Goal: Task Accomplishment & Management: Complete application form

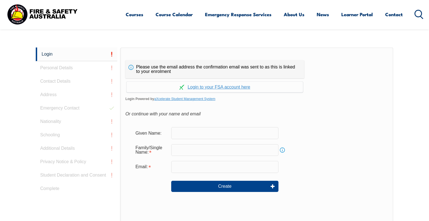
scroll to position [149, 0]
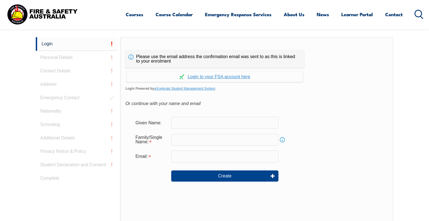
click at [239, 125] on input "text" at bounding box center [224, 123] width 107 height 12
type input "Amelia"
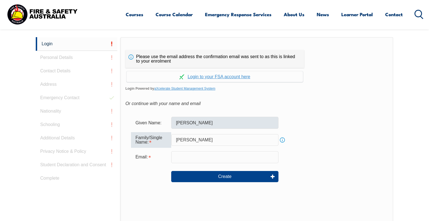
type input "Bruce"
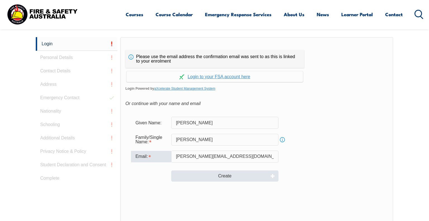
type input "amelia.bruce2@gmail.com"
click at [243, 173] on button "Create" at bounding box center [224, 175] width 107 height 11
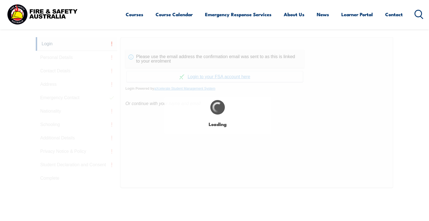
type input "Amelia"
type input "Bruce"
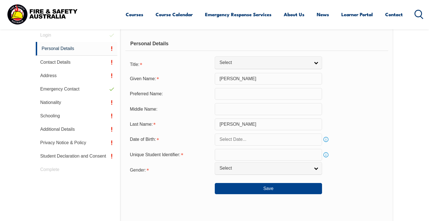
scroll to position [157, 0]
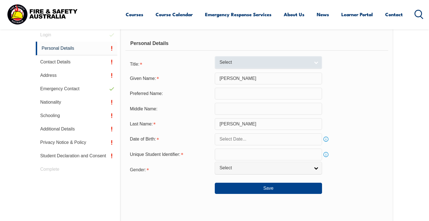
click at [249, 59] on span "Select" at bounding box center [264, 62] width 90 height 6
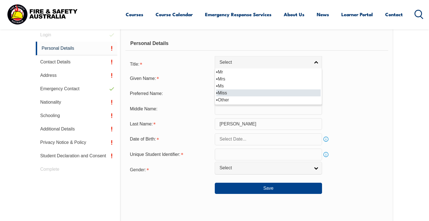
click at [238, 91] on li "Miss" at bounding box center [268, 92] width 104 height 7
select select "Miss"
click at [245, 95] on input "text" at bounding box center [268, 94] width 107 height 12
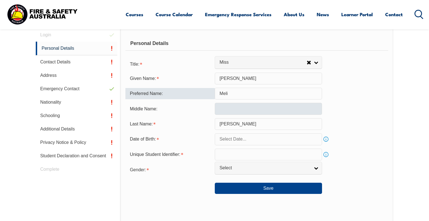
type input "Meli"
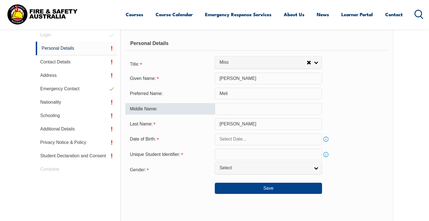
click at [233, 110] on input "text" at bounding box center [268, 109] width 107 height 12
click at [249, 123] on input "Bruce" at bounding box center [268, 124] width 107 height 12
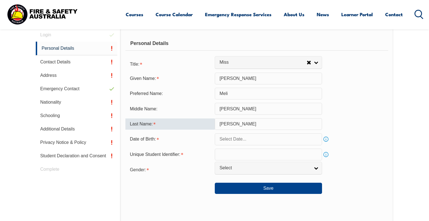
click at [240, 108] on input "Raechelle" at bounding box center [268, 109] width 107 height 12
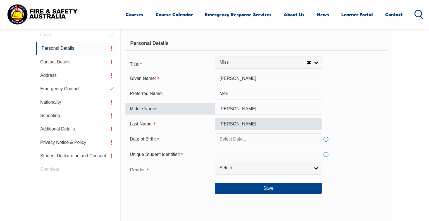
type input "Raechell"
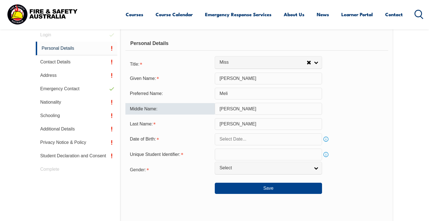
click at [238, 124] on input "Bruce" at bounding box center [268, 124] width 107 height 12
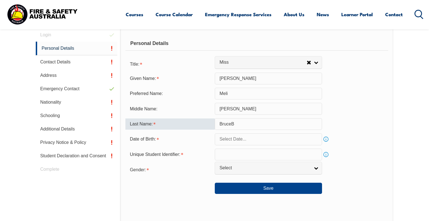
type input "Bruce"
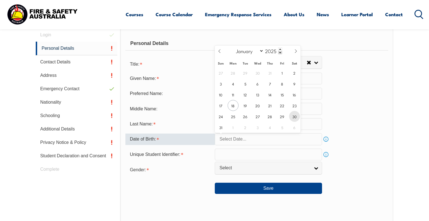
click at [294, 118] on span "30" at bounding box center [294, 116] width 11 height 11
type input "August 30, 2025"
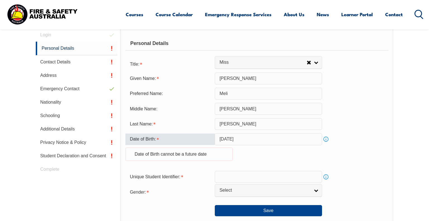
click at [254, 141] on input "August 30, 2025" at bounding box center [268, 139] width 107 height 12
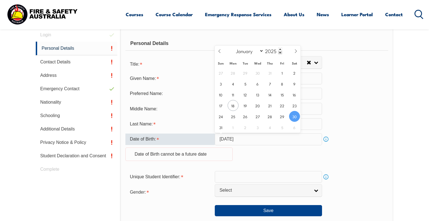
drag, startPoint x: 252, startPoint y: 138, endPoint x: 241, endPoint y: 138, distance: 10.3
click at [241, 138] on input "August 30, 2025" at bounding box center [268, 139] width 107 height 12
click at [268, 50] on input "2025" at bounding box center [273, 50] width 18 height 7
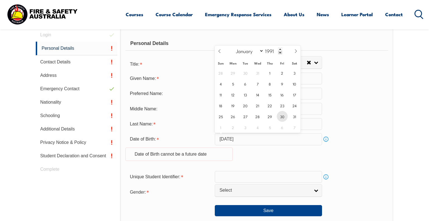
type input "1991"
click at [280, 113] on span "30" at bounding box center [282, 116] width 11 height 11
type input "August 30, 1991"
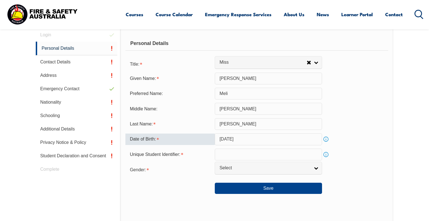
click at [253, 156] on input "text" at bounding box center [268, 155] width 107 height 12
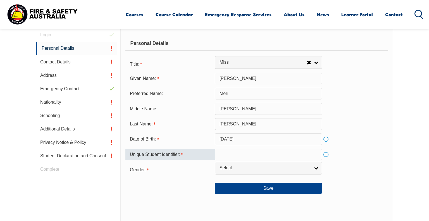
click at [256, 156] on input "text" at bounding box center [268, 155] width 107 height 12
paste input "XRRNG3YVLK"
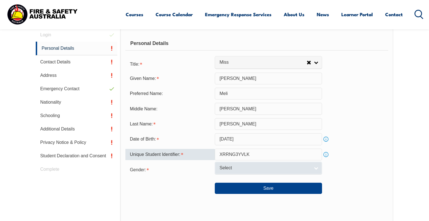
type input "XRRNG3YVLK"
click at [298, 165] on span "Select" at bounding box center [264, 168] width 90 height 6
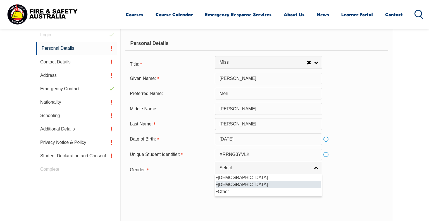
click at [277, 186] on li "Female" at bounding box center [268, 184] width 104 height 7
select select "F"
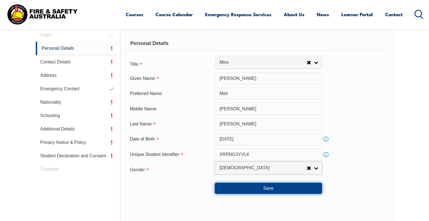
click at [277, 186] on button "Save" at bounding box center [268, 188] width 107 height 11
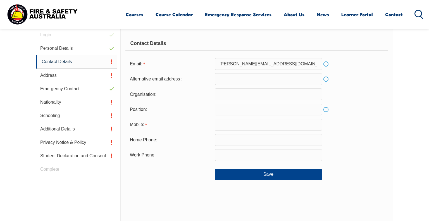
click at [307, 84] on input "email" at bounding box center [268, 79] width 107 height 12
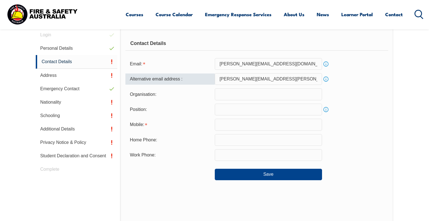
type input "amelia.bruce@hotmail.com"
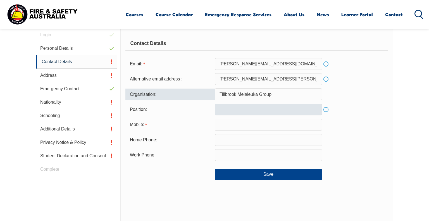
type input "Tillbrook Melaleuka Group"
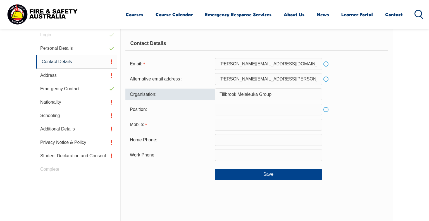
click at [291, 108] on input "text" at bounding box center [268, 110] width 107 height 12
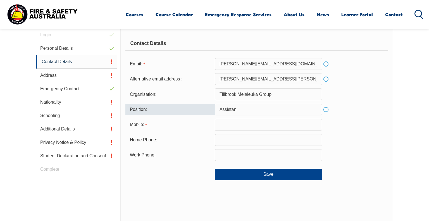
type input "Assistanc"
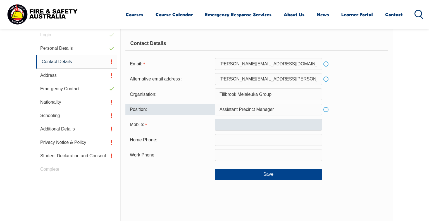
type input "Assistant Precinct Manager"
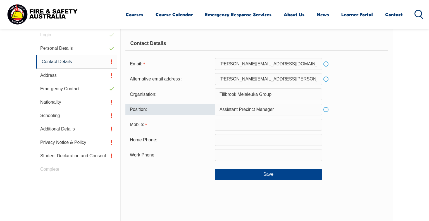
click at [272, 122] on input "text" at bounding box center [268, 125] width 107 height 12
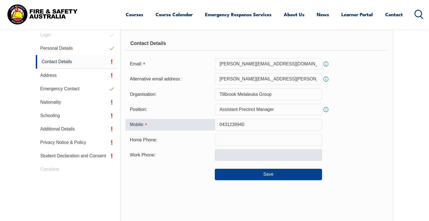
type input "0431239940"
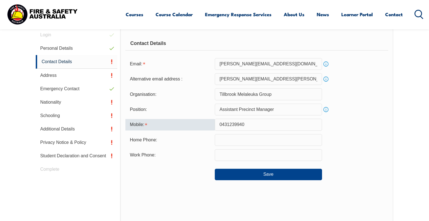
click at [270, 155] on input "text" at bounding box center [268, 155] width 107 height 12
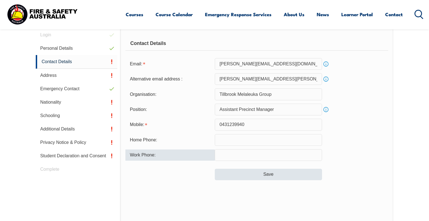
click at [277, 176] on button "Save" at bounding box center [268, 174] width 107 height 11
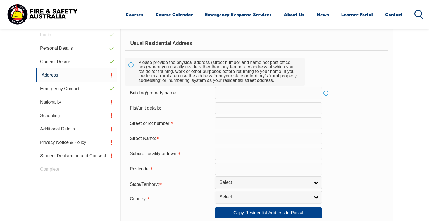
click at [243, 94] on input "text" at bounding box center [268, 93] width 107 height 12
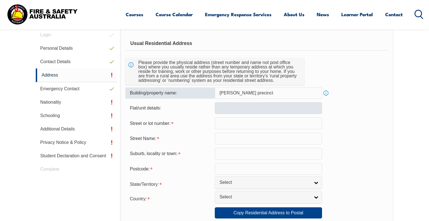
type input "C.Y. O'connor precinct"
click at [243, 104] on input "text" at bounding box center [268, 108] width 107 height 12
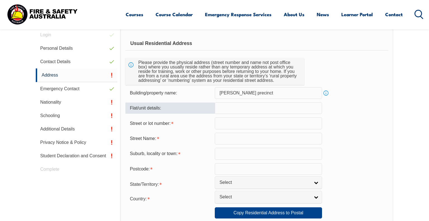
click at [246, 121] on input "text" at bounding box center [268, 123] width 107 height 12
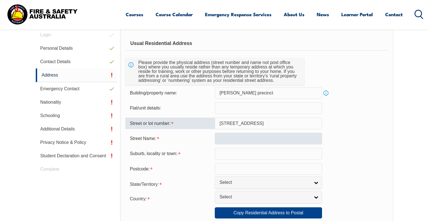
type input "11 Erade drive"
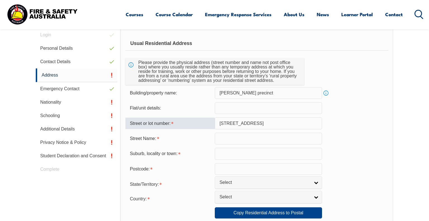
click at [223, 139] on input "text" at bounding box center [268, 139] width 107 height 12
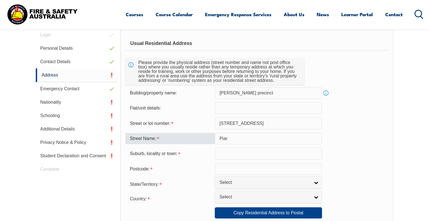
type input "Piara"
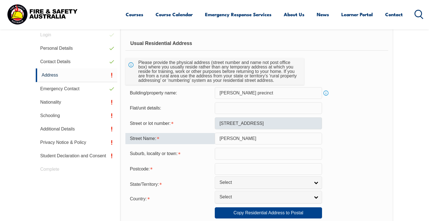
type input "PIARA Waters"
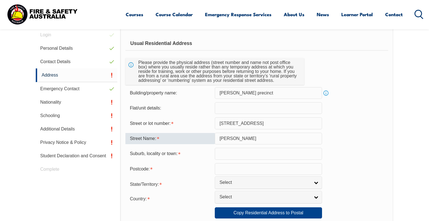
click at [260, 120] on input "11 Erade drive" at bounding box center [268, 123] width 107 height 12
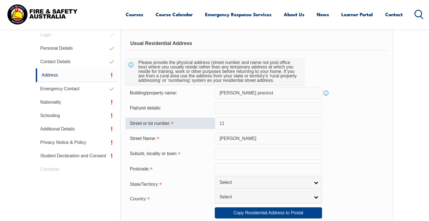
type input "1"
type input "11"
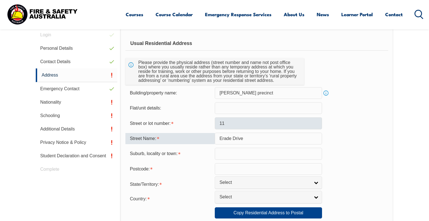
type input "Erade Drive"
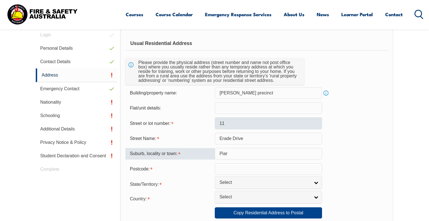
type input "Piara"
type input "PIARA Waters"
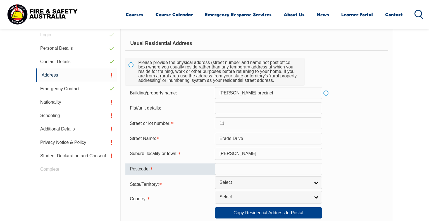
click at [232, 172] on input "text" at bounding box center [268, 169] width 107 height 12
type input "6112"
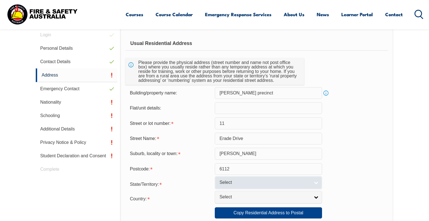
click at [317, 181] on link "Select" at bounding box center [268, 182] width 107 height 13
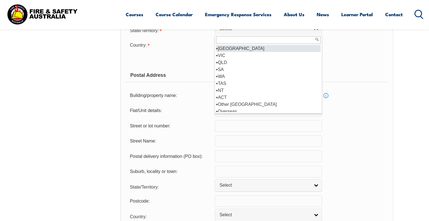
scroll to position [309, 0]
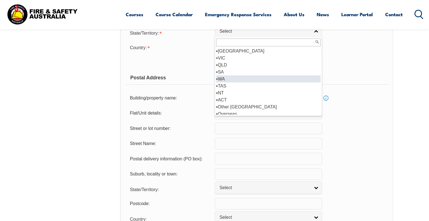
click at [269, 77] on li "WA" at bounding box center [268, 78] width 104 height 7
select select "WA"
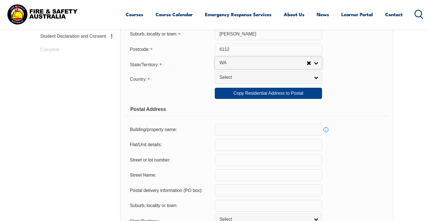
scroll to position [277, 0]
click at [312, 77] on link "Select" at bounding box center [268, 77] width 107 height 13
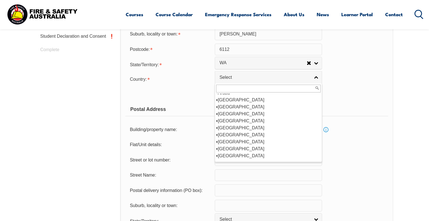
scroll to position [84, 0]
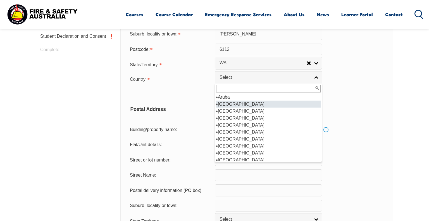
click at [284, 101] on li "Australia" at bounding box center [268, 104] width 104 height 7
select select "1101"
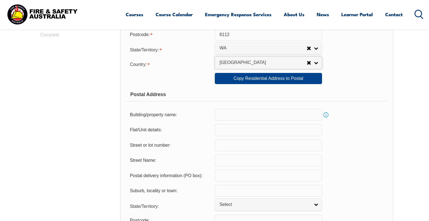
scroll to position [292, 0]
click at [293, 81] on link "Copy Residential Address to Postal" at bounding box center [268, 78] width 107 height 11
type input "C.Y. O'connor precinct"
type input "11"
type input "Erade Drive"
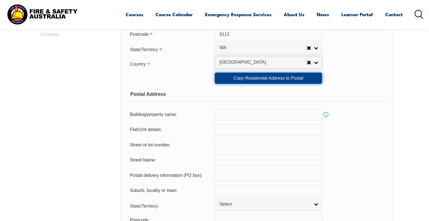
type input "PIARA Waters"
select select "WA"
type input "6112"
select select "1101"
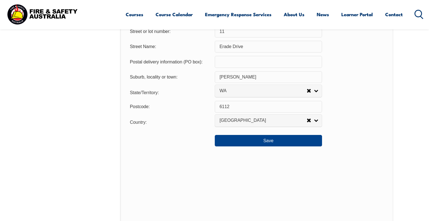
scroll to position [406, 0]
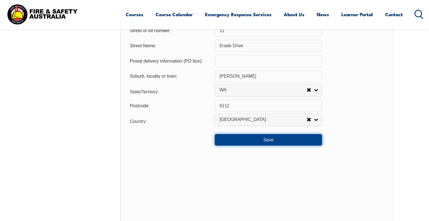
click at [300, 141] on button "Save" at bounding box center [268, 139] width 107 height 11
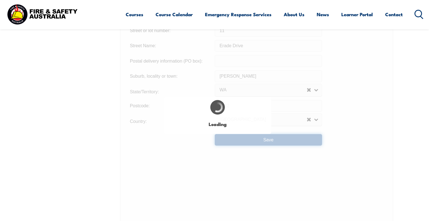
type input "C.Y. O'connor precinct"
type input "PIARA Waters"
type input "C.Y. O'connor precinct"
type input "PIARA Waters"
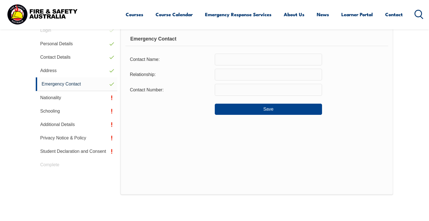
scroll to position [157, 0]
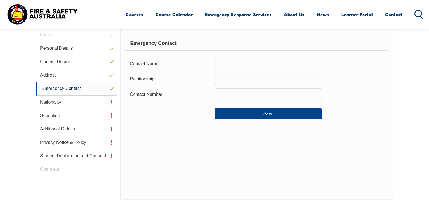
click at [267, 64] on input "text" at bounding box center [268, 64] width 107 height 12
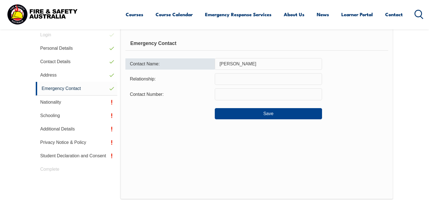
type input "Cameron Smith"
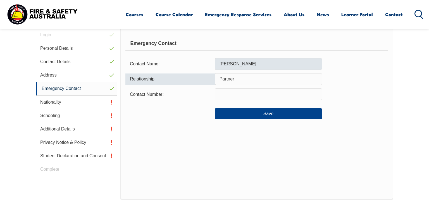
type input "Partner"
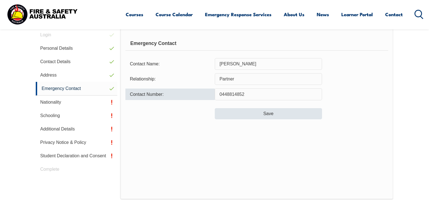
type input "0448814852"
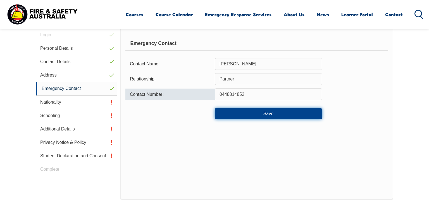
click at [293, 109] on button "Save" at bounding box center [268, 113] width 107 height 11
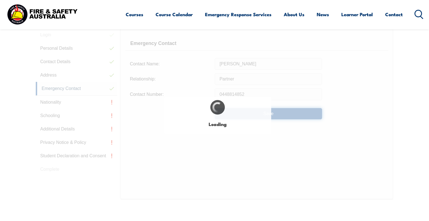
type input "Cameron Smith"
type input "Partner"
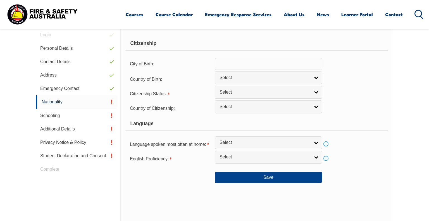
click at [301, 60] on input "text" at bounding box center [268, 64] width 107 height 12
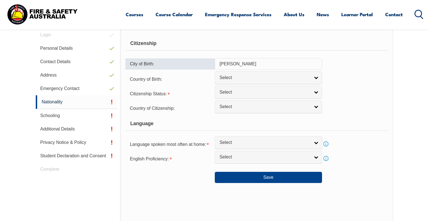
type input "Gove"
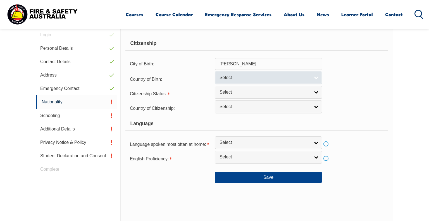
click at [318, 77] on link "Select" at bounding box center [268, 77] width 107 height 13
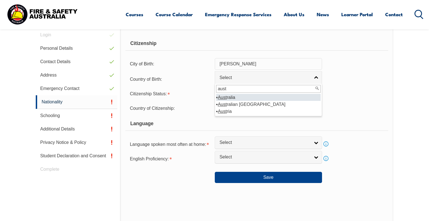
type input "aust"
click at [280, 96] on li "Aust ralia" at bounding box center [268, 97] width 104 height 7
select select "1101"
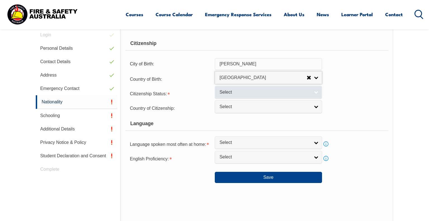
click at [304, 95] on link "Select" at bounding box center [268, 92] width 107 height 13
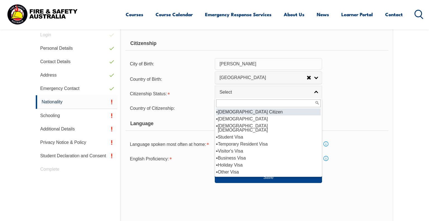
click at [282, 113] on li "Australian Citizen" at bounding box center [268, 111] width 104 height 7
select select "1"
click at [282, 113] on div "Country of Citizenship: Adelie Land (France) Afghanistan Aland Islands Albania …" at bounding box center [256, 107] width 263 height 11
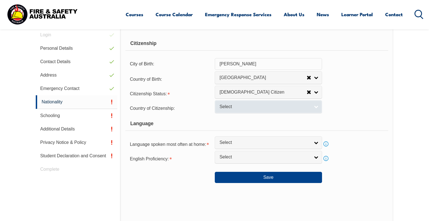
click at [294, 109] on link "Select" at bounding box center [268, 106] width 107 height 13
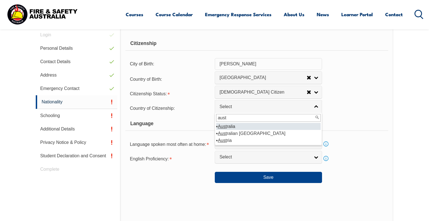
type input "aust"
click at [268, 125] on li "Aust ralia" at bounding box center [268, 126] width 104 height 7
select select "1101"
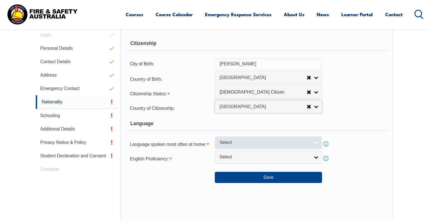
click at [274, 141] on span "Select" at bounding box center [264, 143] width 90 height 6
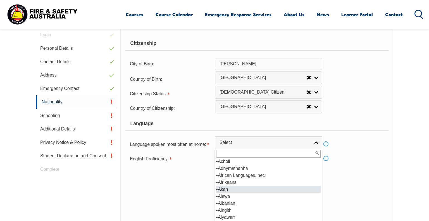
scroll to position [0, 0]
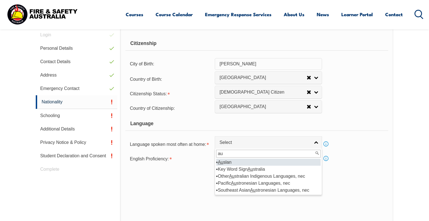
type input "a"
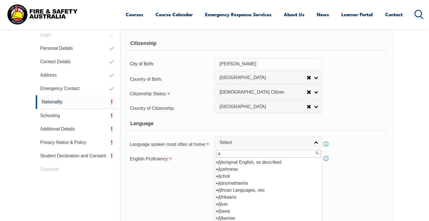
click at [239, 155] on input "a" at bounding box center [268, 154] width 104 height 8
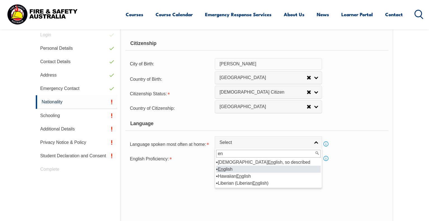
type input "en"
click at [240, 168] on li "En glish" at bounding box center [268, 169] width 104 height 7
select select "1201"
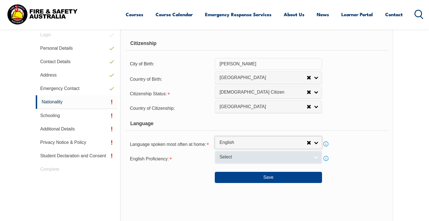
click at [294, 157] on span "Select" at bounding box center [264, 157] width 90 height 6
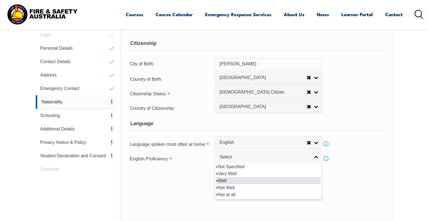
click at [283, 181] on li "Well" at bounding box center [268, 180] width 104 height 7
select select "2"
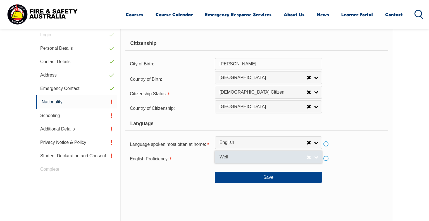
click at [288, 158] on span "Well" at bounding box center [262, 157] width 87 height 6
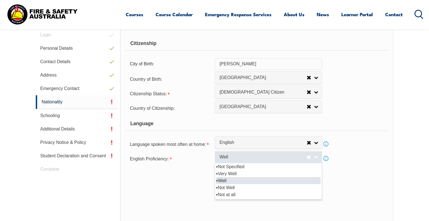
click at [288, 158] on span "Well" at bounding box center [262, 157] width 87 height 6
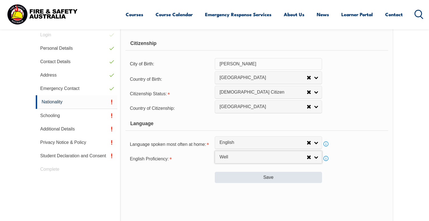
click at [304, 175] on button "Save" at bounding box center [268, 177] width 107 height 11
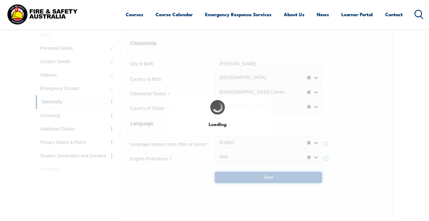
type input "Gove"
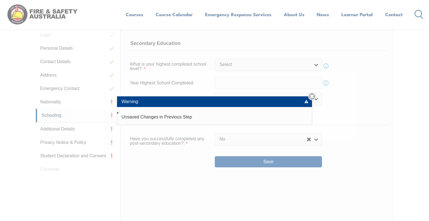
click at [276, 119] on li "Unsaved Changes in Previous Step" at bounding box center [214, 116] width 195 height 15
click at [306, 101] on li "Warning:" at bounding box center [214, 101] width 195 height 11
click at [311, 98] on link "Close" at bounding box center [312, 96] width 8 height 8
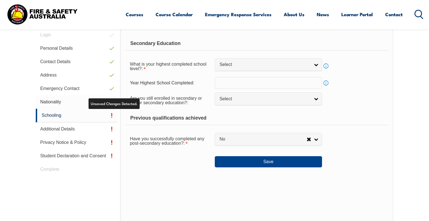
click at [63, 101] on link "Nationality" at bounding box center [77, 101] width 82 height 13
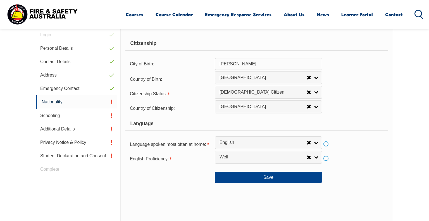
click at [326, 142] on link "Info" at bounding box center [326, 144] width 8 height 8
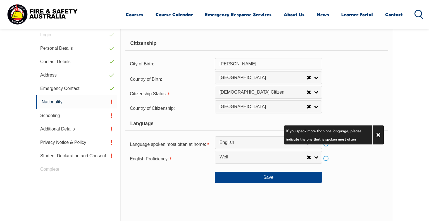
click at [326, 142] on link "Info" at bounding box center [326, 144] width 8 height 8
click at [341, 155] on div "English Proficiency: Not Specified Very Well Well Not Well Not at all Well Info" at bounding box center [256, 158] width 263 height 11
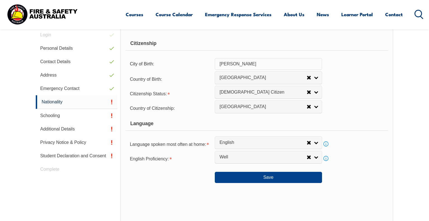
click at [325, 159] on link "Info" at bounding box center [326, 158] width 8 height 8
click at [367, 176] on div "Save" at bounding box center [256, 175] width 263 height 16
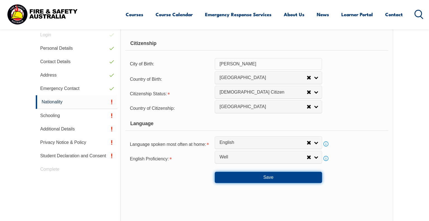
click at [278, 175] on button "Save" at bounding box center [268, 177] width 107 height 11
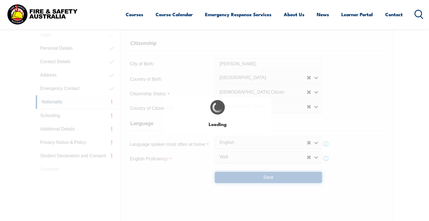
select select "false"
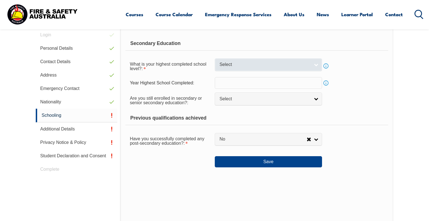
click at [282, 66] on span "Select" at bounding box center [264, 65] width 90 height 6
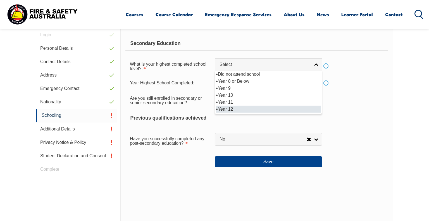
click at [276, 108] on li "Year 12" at bounding box center [268, 109] width 104 height 7
select select "12"
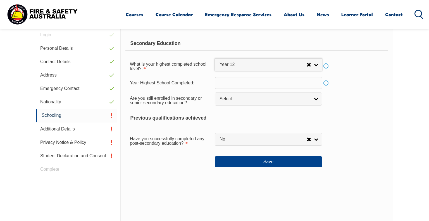
click at [289, 83] on input "text" at bounding box center [268, 83] width 107 height 12
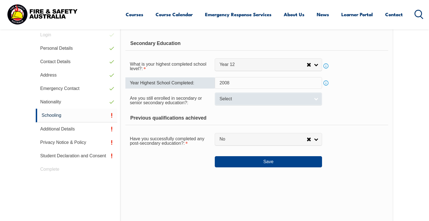
type input "2008"
click at [280, 97] on span "Select" at bounding box center [264, 99] width 90 height 6
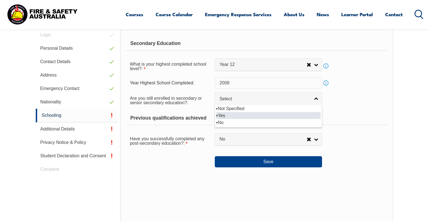
click at [276, 117] on li "Yes" at bounding box center [268, 115] width 104 height 7
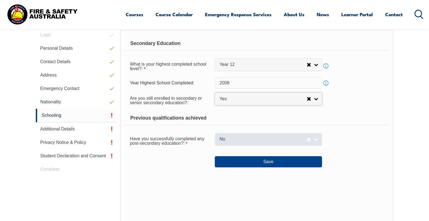
click at [276, 136] on span "No" at bounding box center [262, 139] width 87 height 6
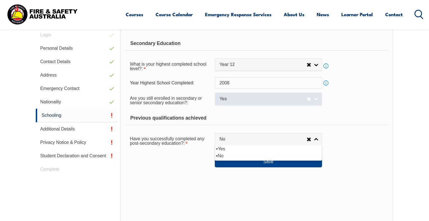
click at [289, 94] on link "Yes" at bounding box center [268, 98] width 107 height 13
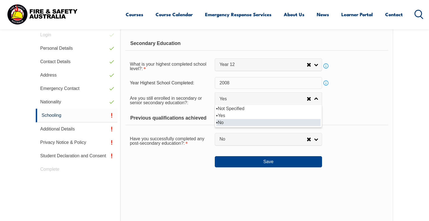
click at [283, 121] on li "No" at bounding box center [268, 122] width 104 height 7
select select "false"
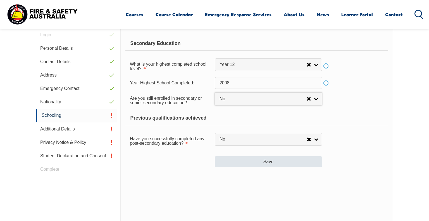
click at [277, 161] on button "Save" at bounding box center [268, 161] width 107 height 11
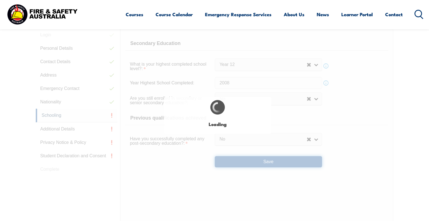
select select
select select "false"
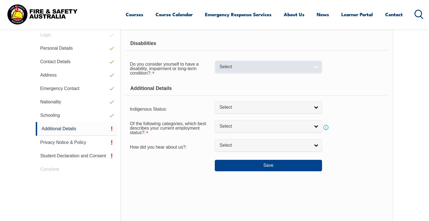
click at [275, 67] on span "Select" at bounding box center [264, 67] width 90 height 6
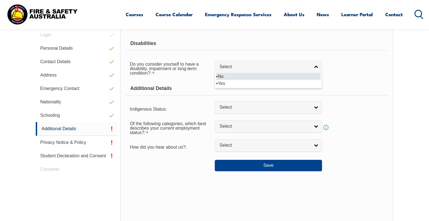
click at [272, 78] on li "No" at bounding box center [268, 76] width 104 height 7
select select "false"
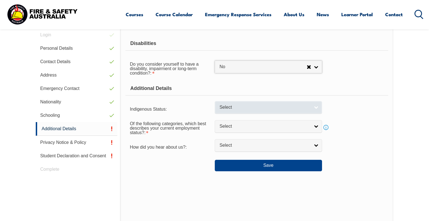
click at [291, 109] on link "Select" at bounding box center [268, 107] width 107 height 13
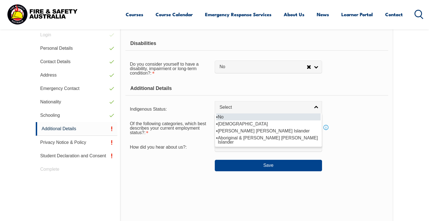
click at [237, 119] on li "No" at bounding box center [268, 116] width 104 height 7
select select "4"
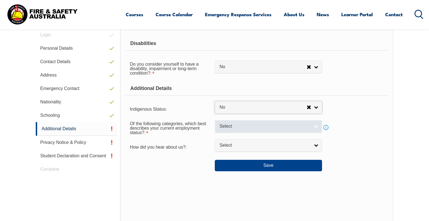
click at [298, 125] on span "Select" at bounding box center [264, 126] width 90 height 6
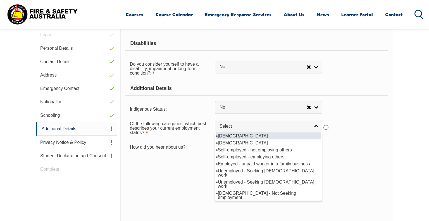
click at [294, 135] on li "Full-time employee" at bounding box center [268, 135] width 104 height 7
select select "1"
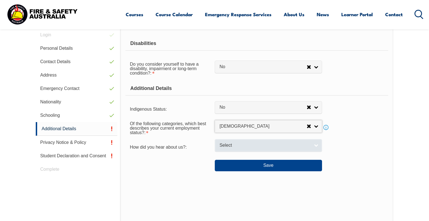
click at [291, 145] on span "Select" at bounding box center [264, 145] width 90 height 6
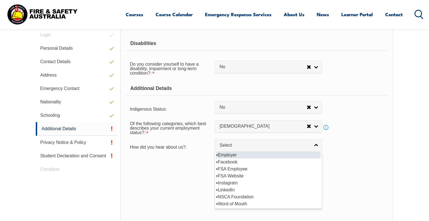
click at [287, 154] on li "Employer" at bounding box center [268, 154] width 104 height 7
select select "8019"
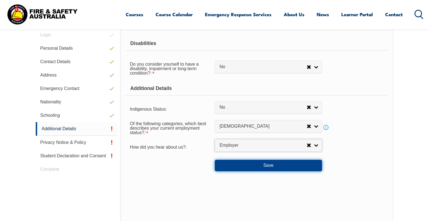
click at [285, 168] on button "Save" at bounding box center [268, 165] width 107 height 11
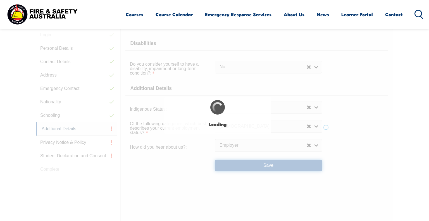
select select "false"
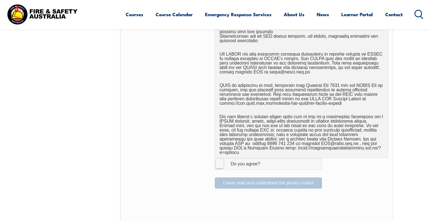
scroll to position [302, 0]
click at [254, 163] on span "I Agree Do you agree?" at bounding box center [239, 164] width 49 height 11
click at [264, 163] on input "I Agree Do you agree?" at bounding box center [268, 164] width 9 height 11
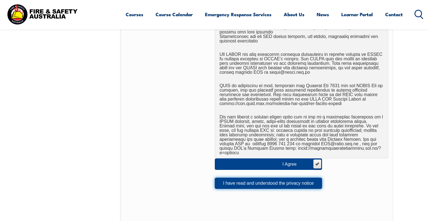
click at [267, 182] on button "I have read and understood the privacy notice" at bounding box center [268, 183] width 107 height 11
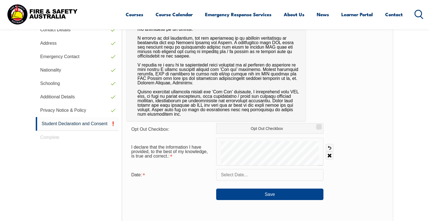
scroll to position [190, 0]
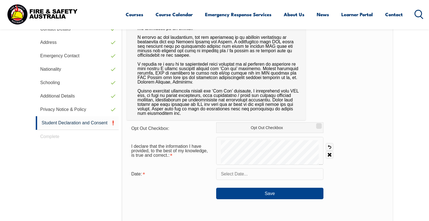
click at [263, 171] on input "text" at bounding box center [269, 174] width 107 height 12
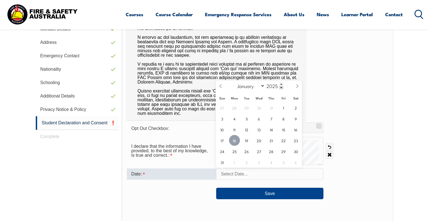
click at [236, 140] on span "18" at bounding box center [234, 140] width 11 height 11
type input "August 18, 2025"
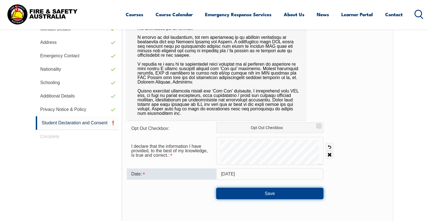
click at [279, 192] on button "Save" at bounding box center [269, 193] width 107 height 11
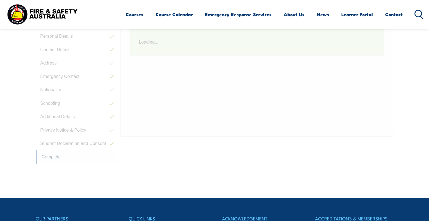
scroll to position [157, 0]
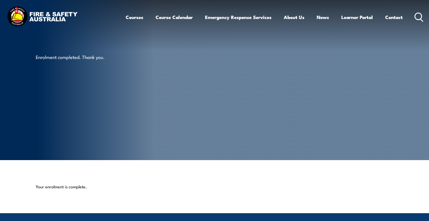
click at [291, 102] on article "Enrolment completed. Thank you." at bounding box center [214, 80] width 357 height 160
click at [349, 17] on link "Learner Portal" at bounding box center [357, 17] width 32 height 15
